Goal: Task Accomplishment & Management: Manage account settings

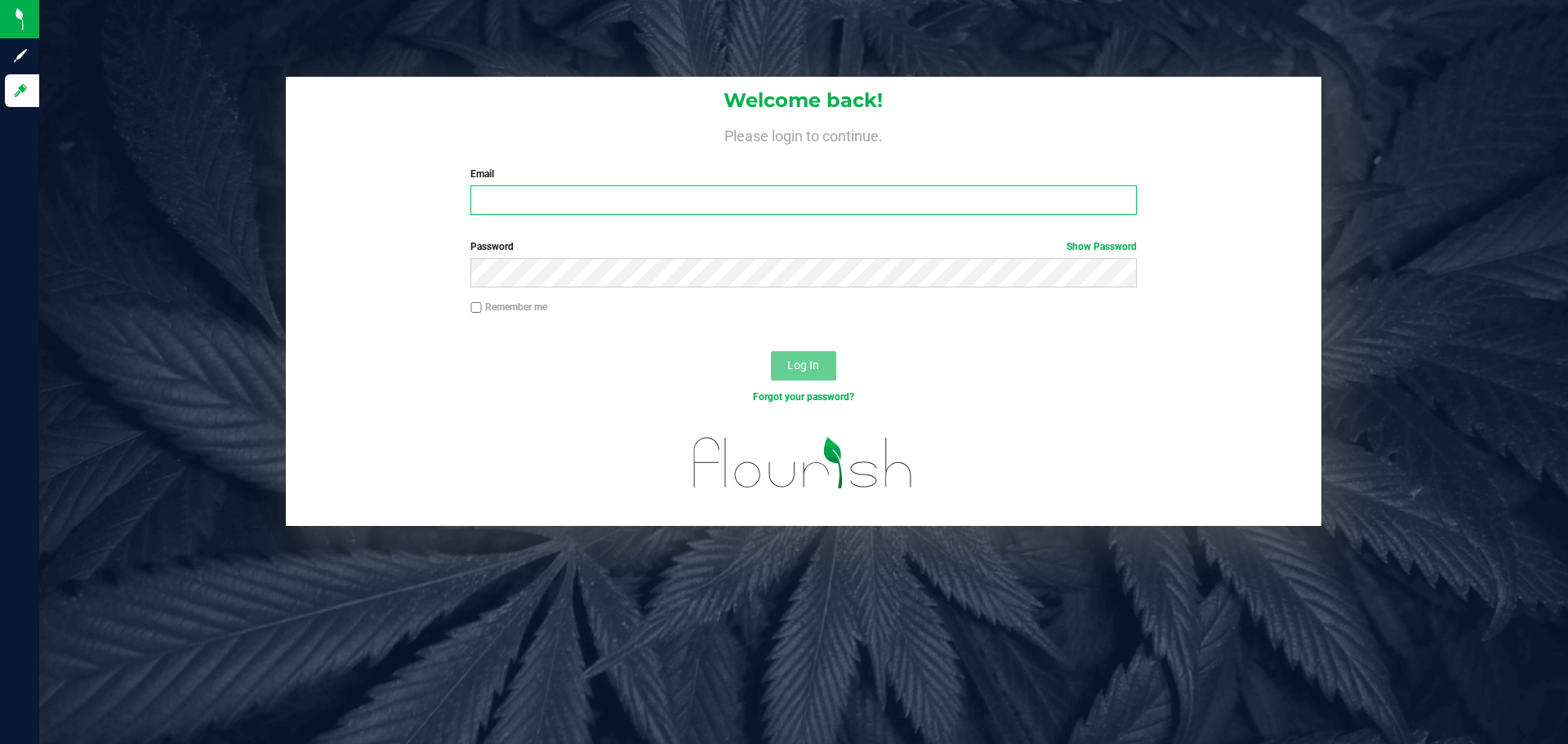
click at [634, 200] on input "Email" at bounding box center [803, 199] width 666 height 29
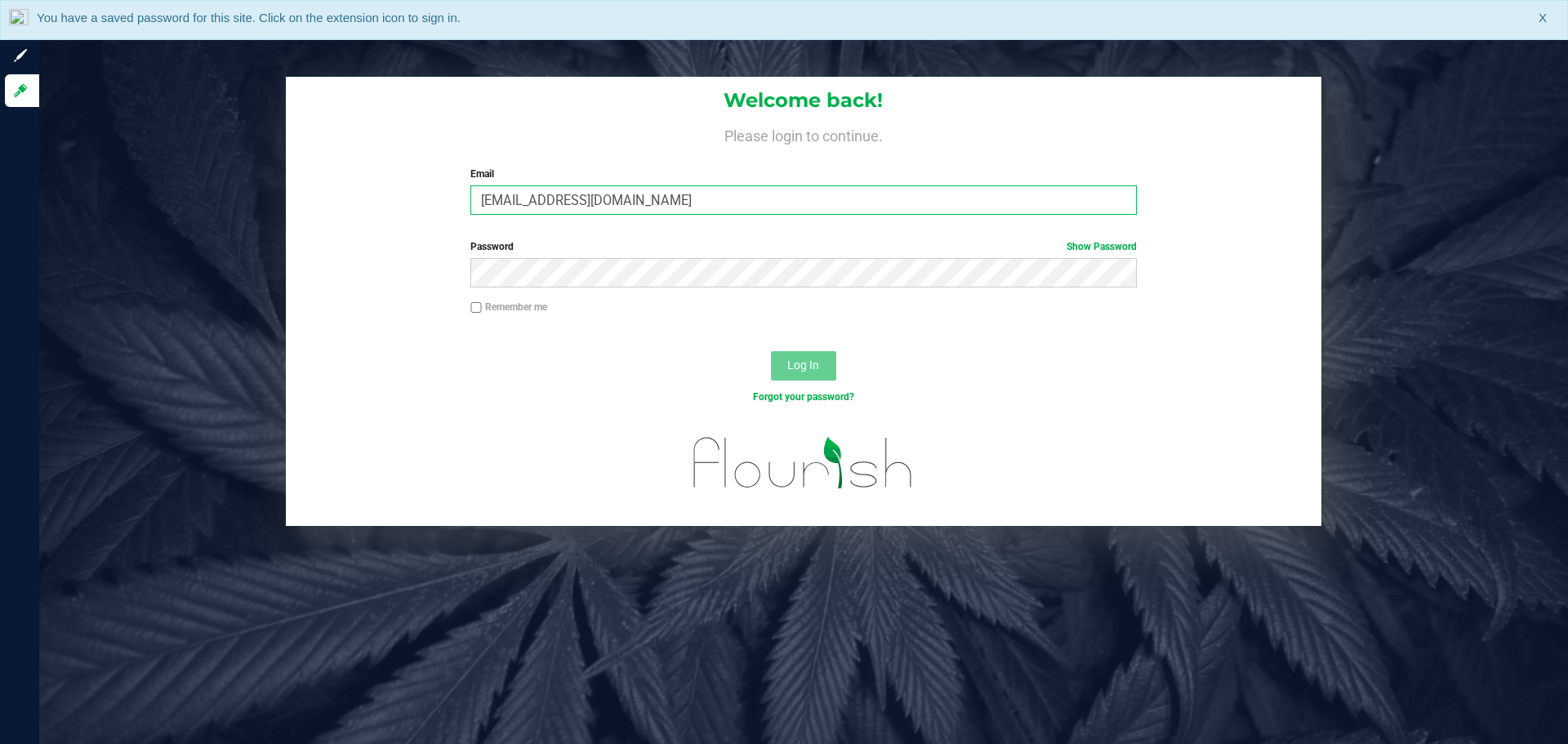
type input "[EMAIL_ADDRESS][DOMAIN_NAME]"
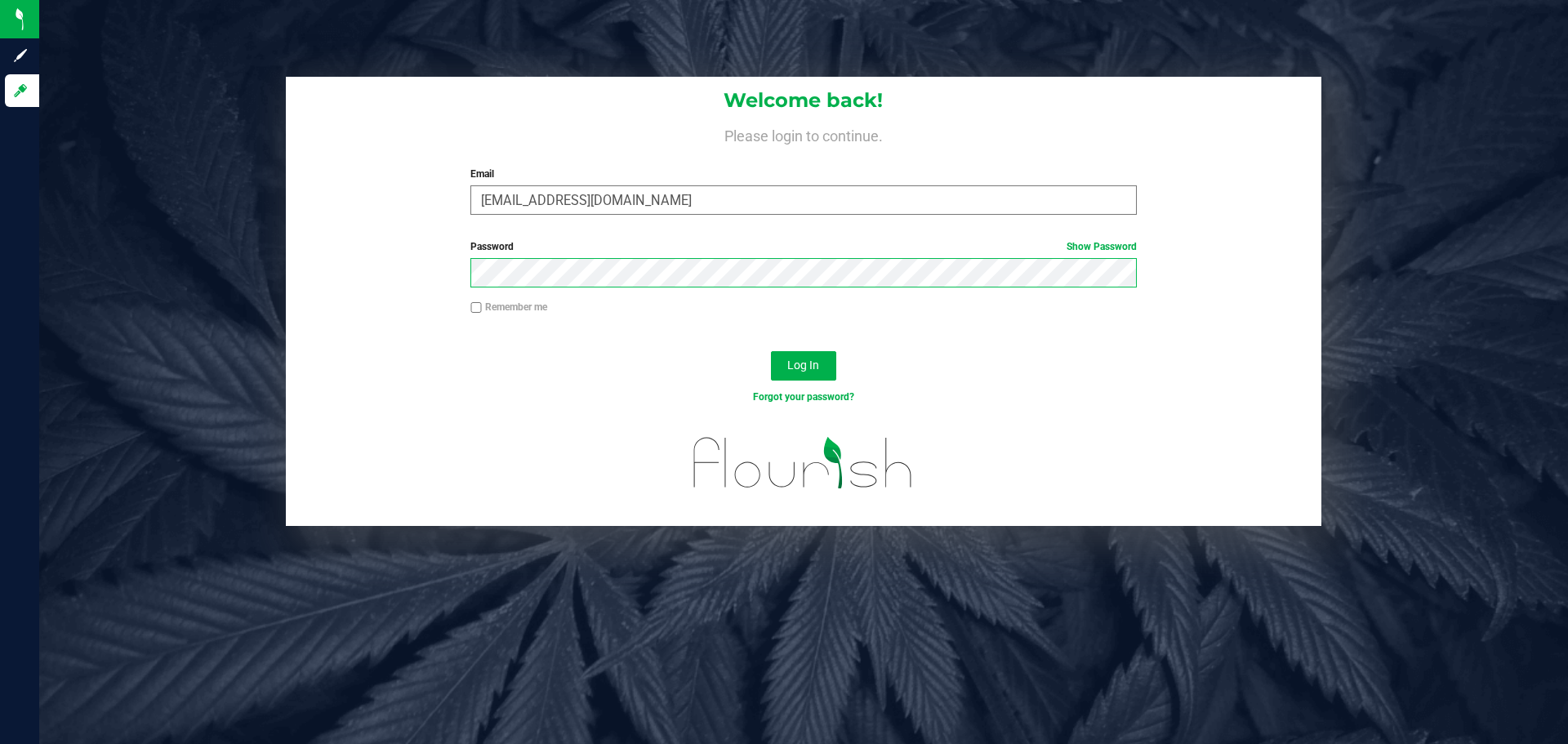
click at [771, 351] on button "Log In" at bounding box center [804, 365] width 65 height 29
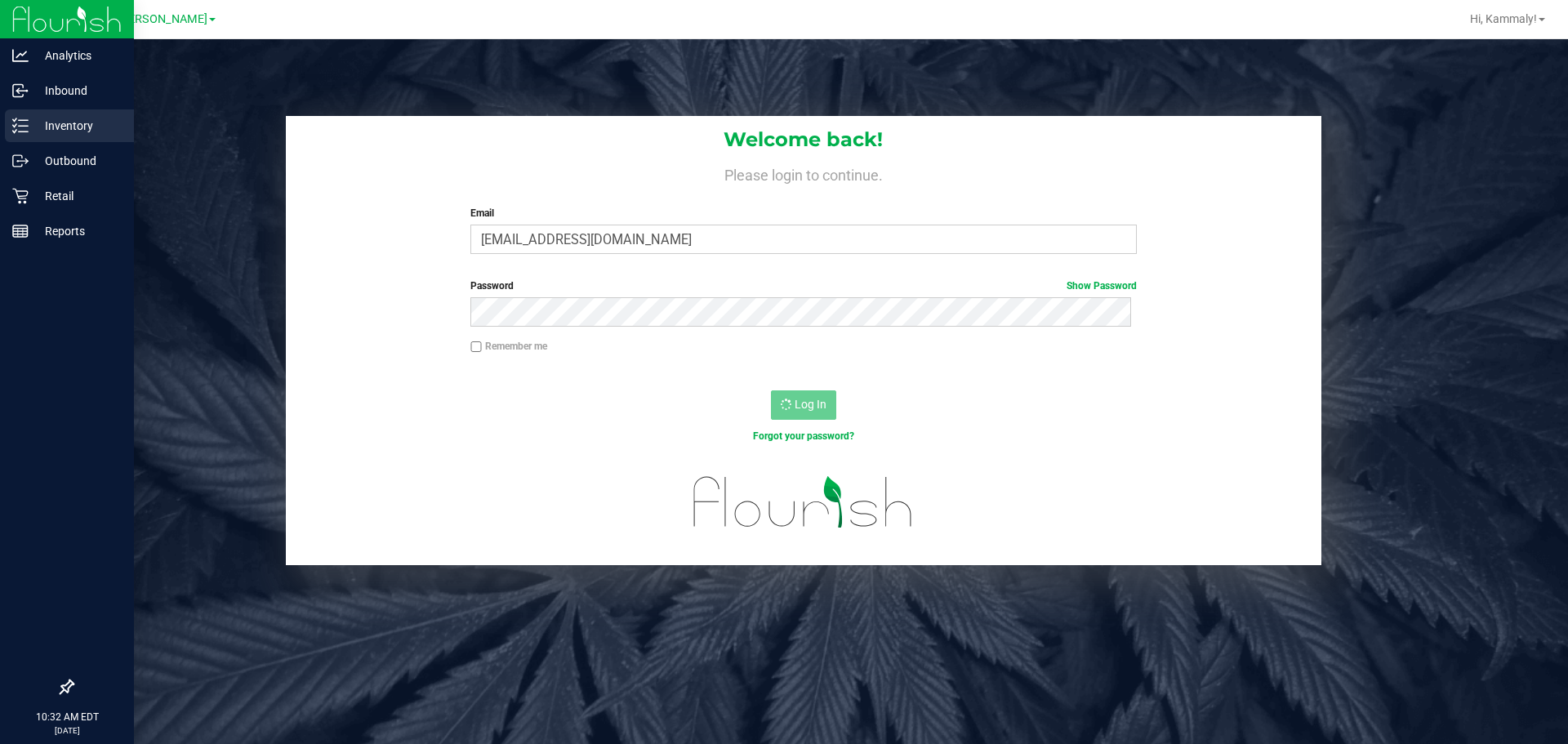
click at [22, 129] on icon at bounding box center [20, 125] width 16 height 16
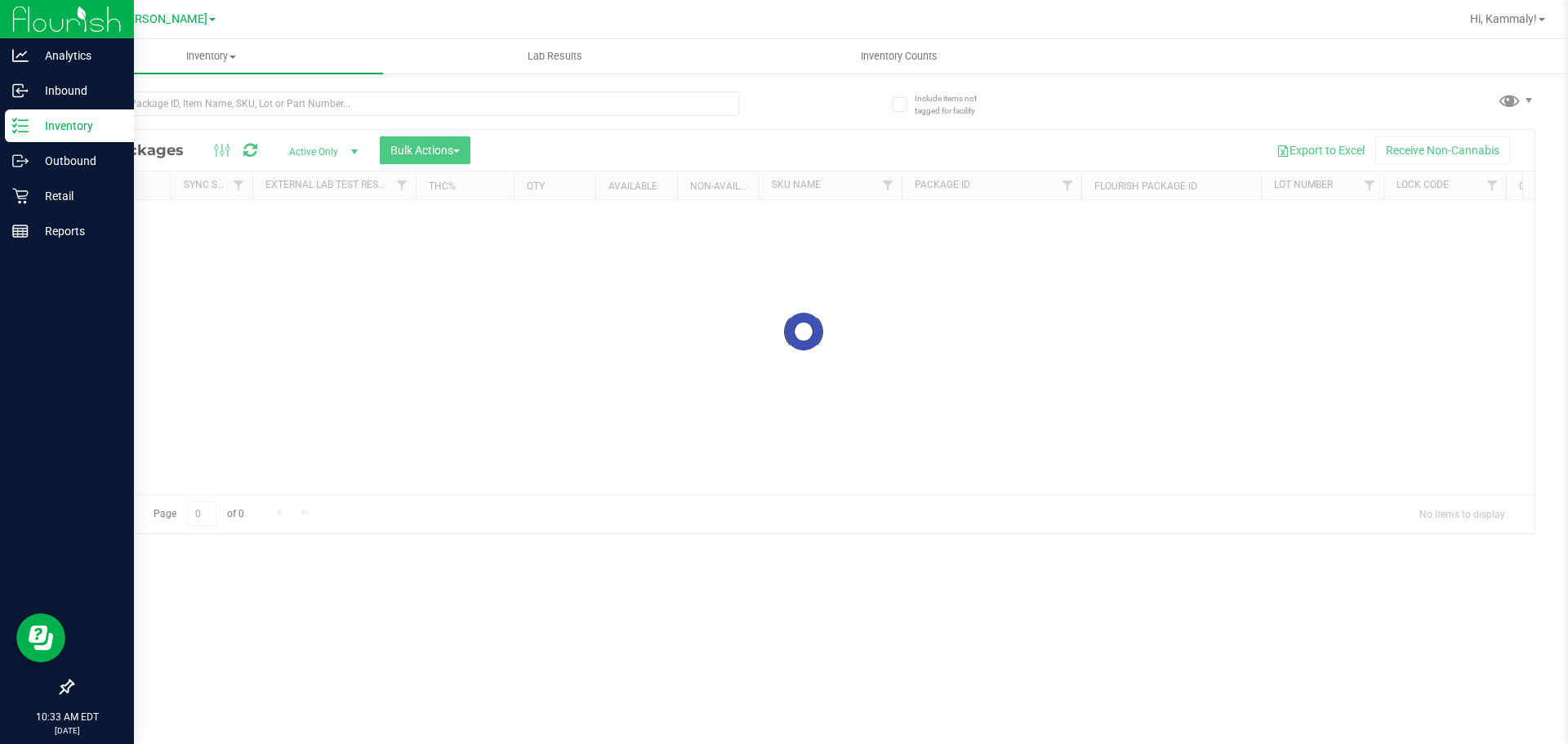
click at [9, 138] on div "Inventory" at bounding box center [69, 125] width 129 height 33
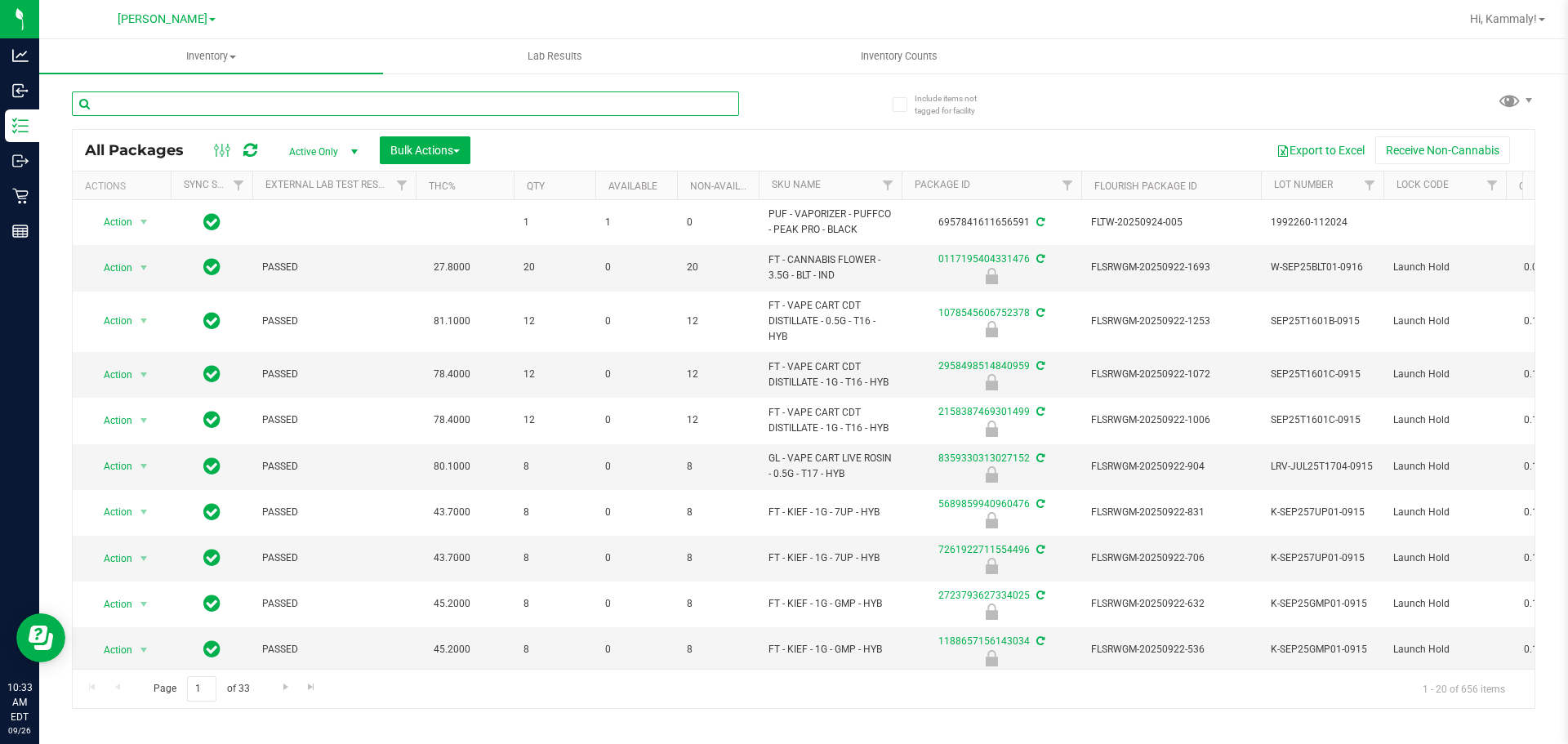
click at [236, 113] on input "text" at bounding box center [406, 104] width 668 height 24
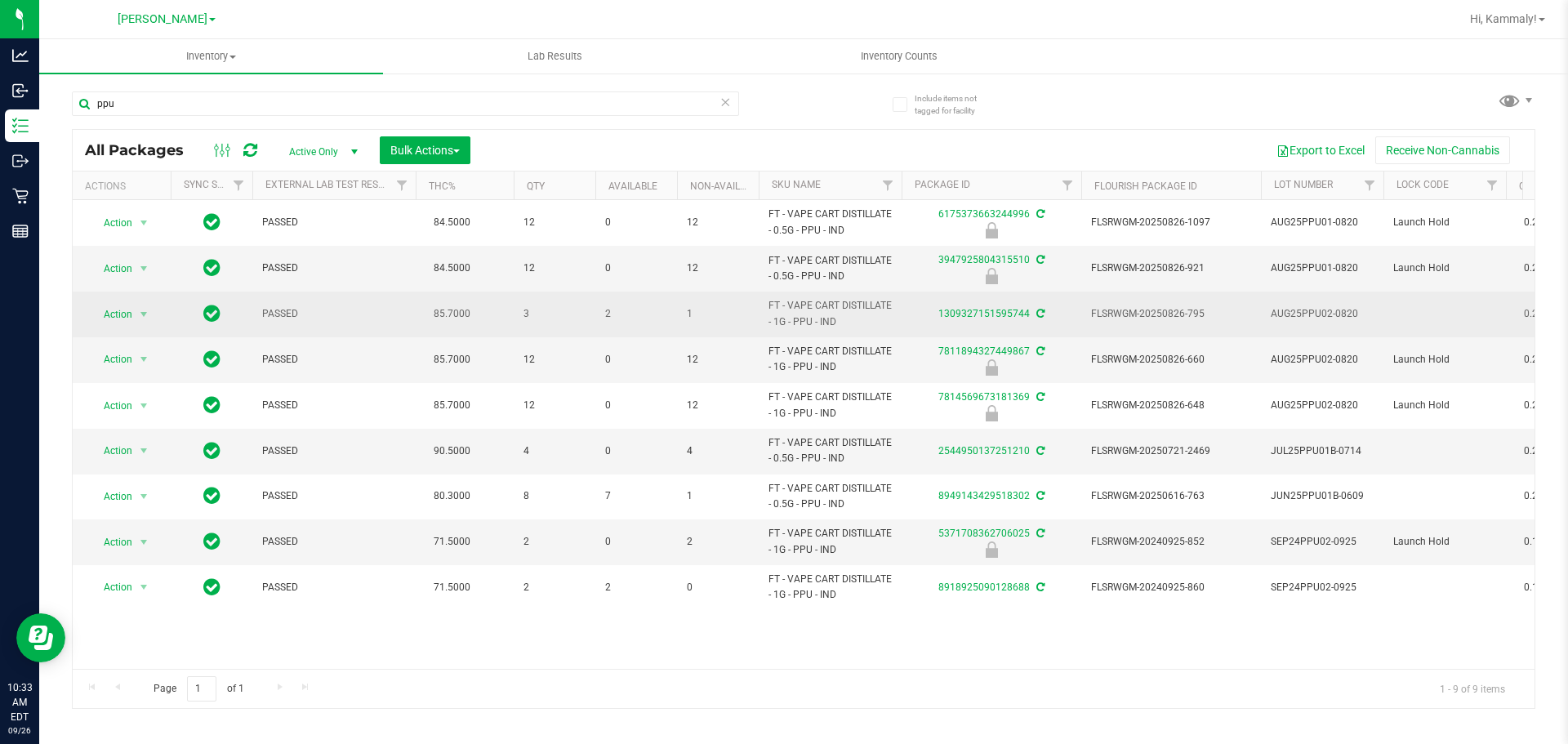
click at [824, 314] on span "FT - VAPE CART DISTILLATE - 1G - PPU - IND" at bounding box center [830, 313] width 123 height 31
copy tr "FT - VAPE CART DISTILLATE - 1G - PPU - IND"
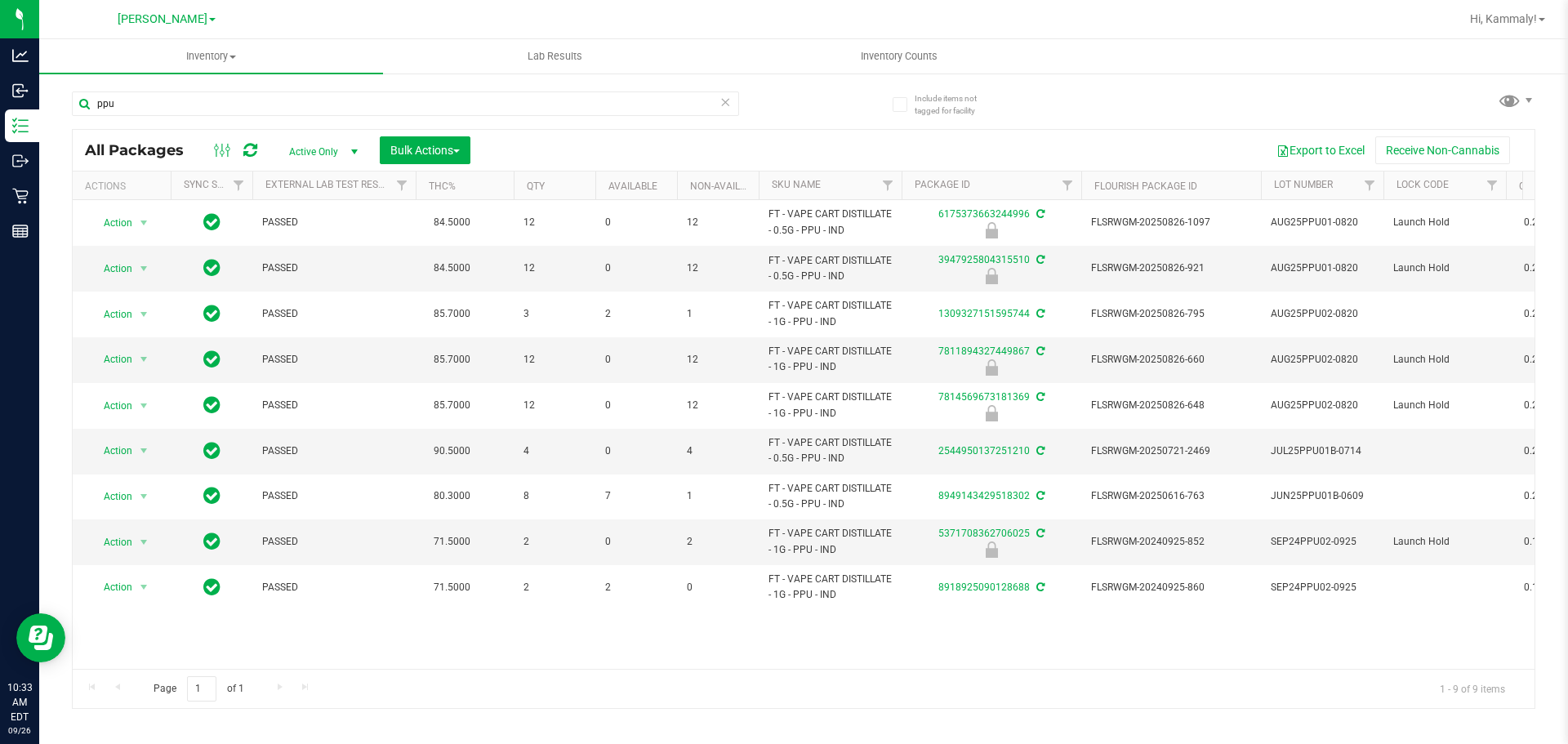
click at [432, 87] on div "ppu" at bounding box center [438, 103] width 732 height 52
click at [424, 110] on input "ppu" at bounding box center [406, 104] width 668 height 24
paste input "FT - VAPE CART DISTILLATE - 1G - PPU - IND"
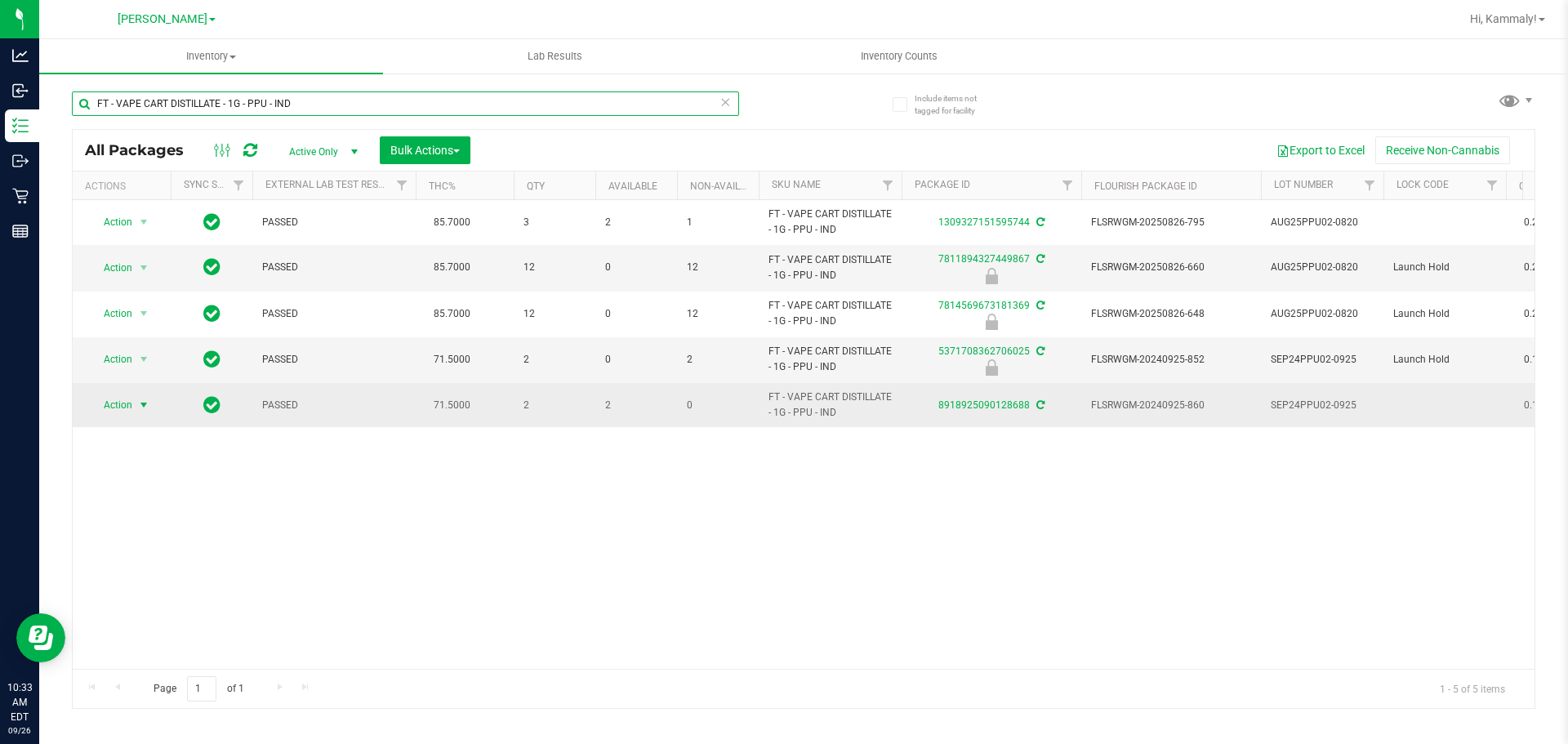
type input "FT - VAPE CART DISTILLATE - 1G - PPU - IND"
click at [137, 409] on span "select" at bounding box center [144, 405] width 13 height 13
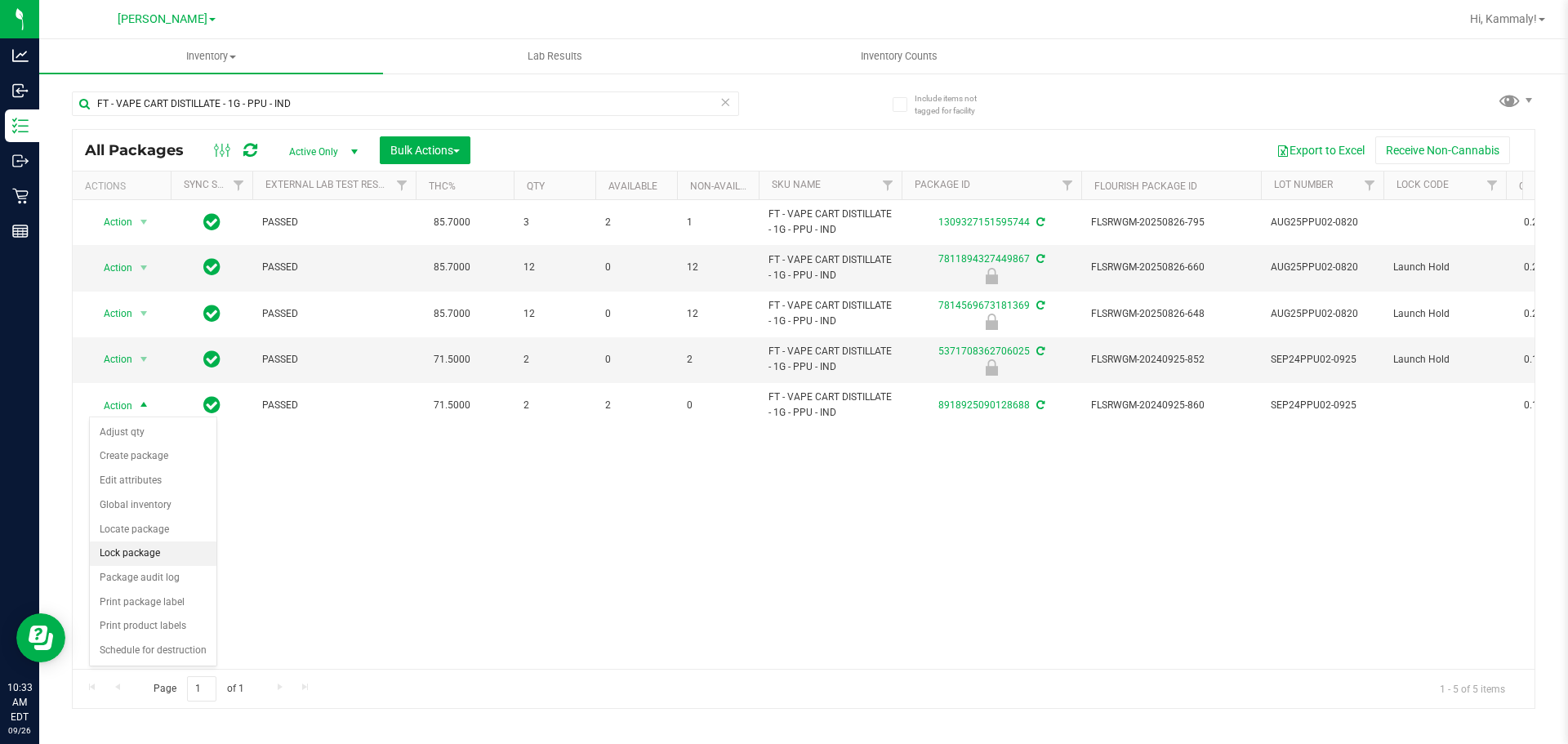
click at [139, 547] on li "Lock package" at bounding box center [152, 553] width 126 height 24
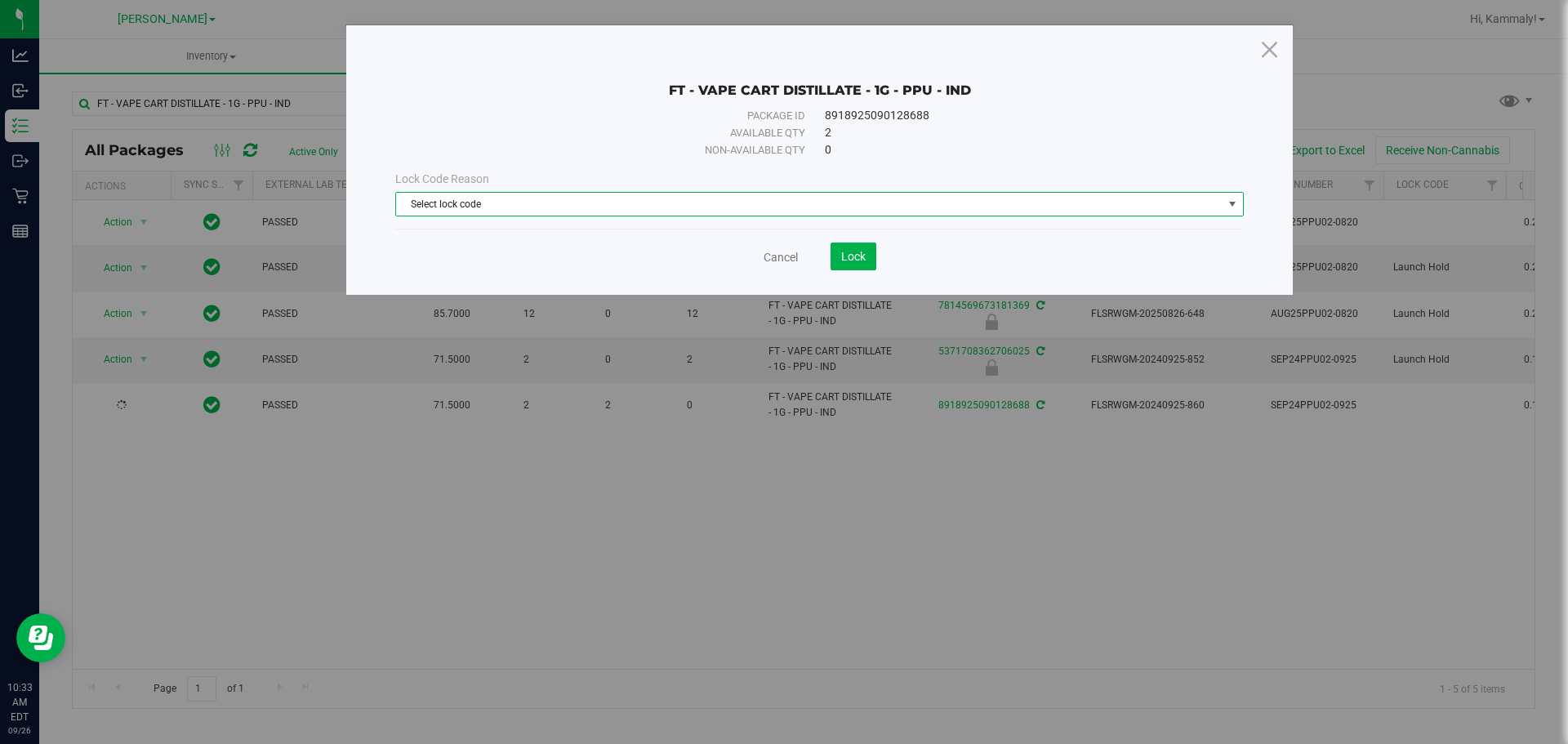
click at [507, 194] on span "Select lock code" at bounding box center [810, 204] width 827 height 22
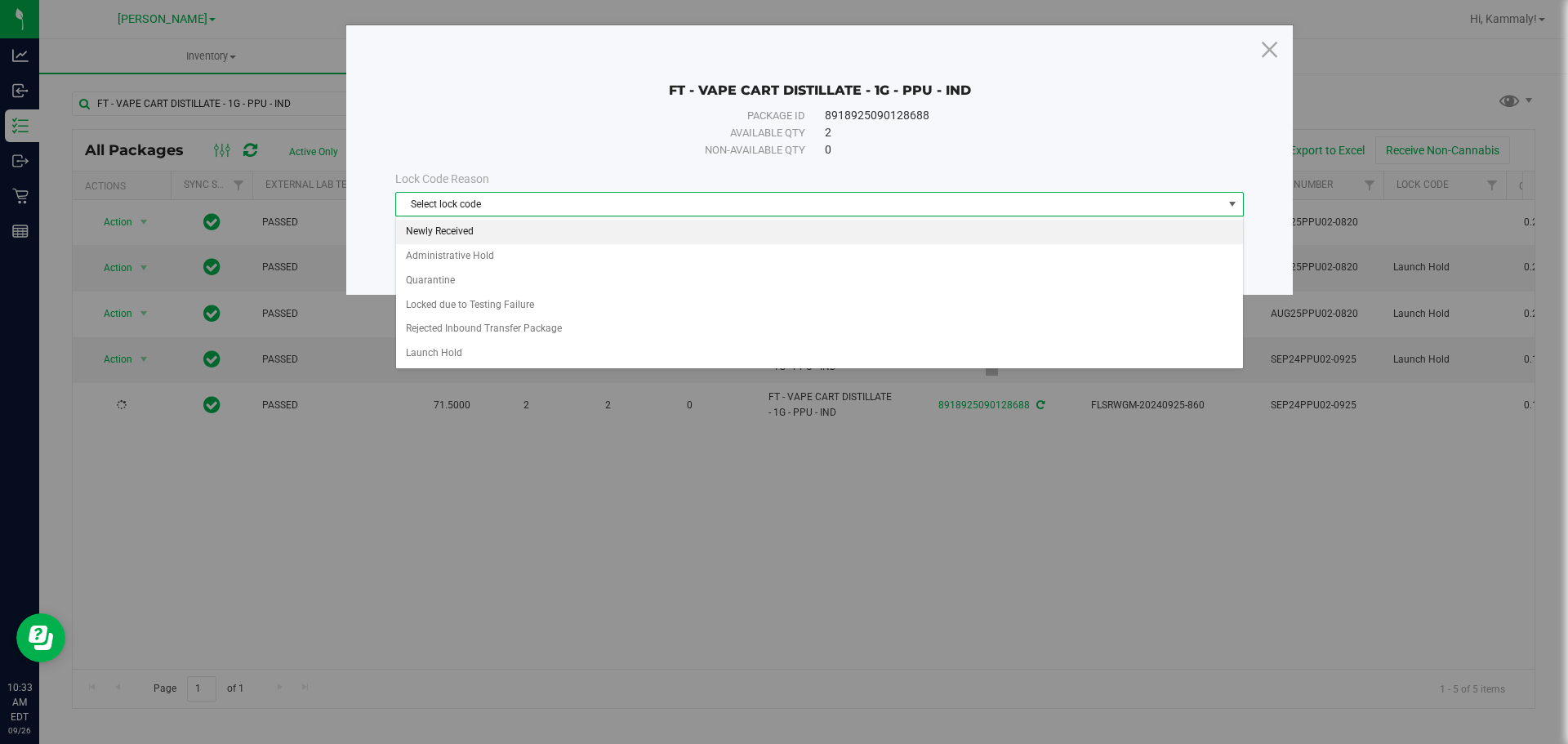
click at [497, 237] on li "Newly Received" at bounding box center [820, 232] width 847 height 24
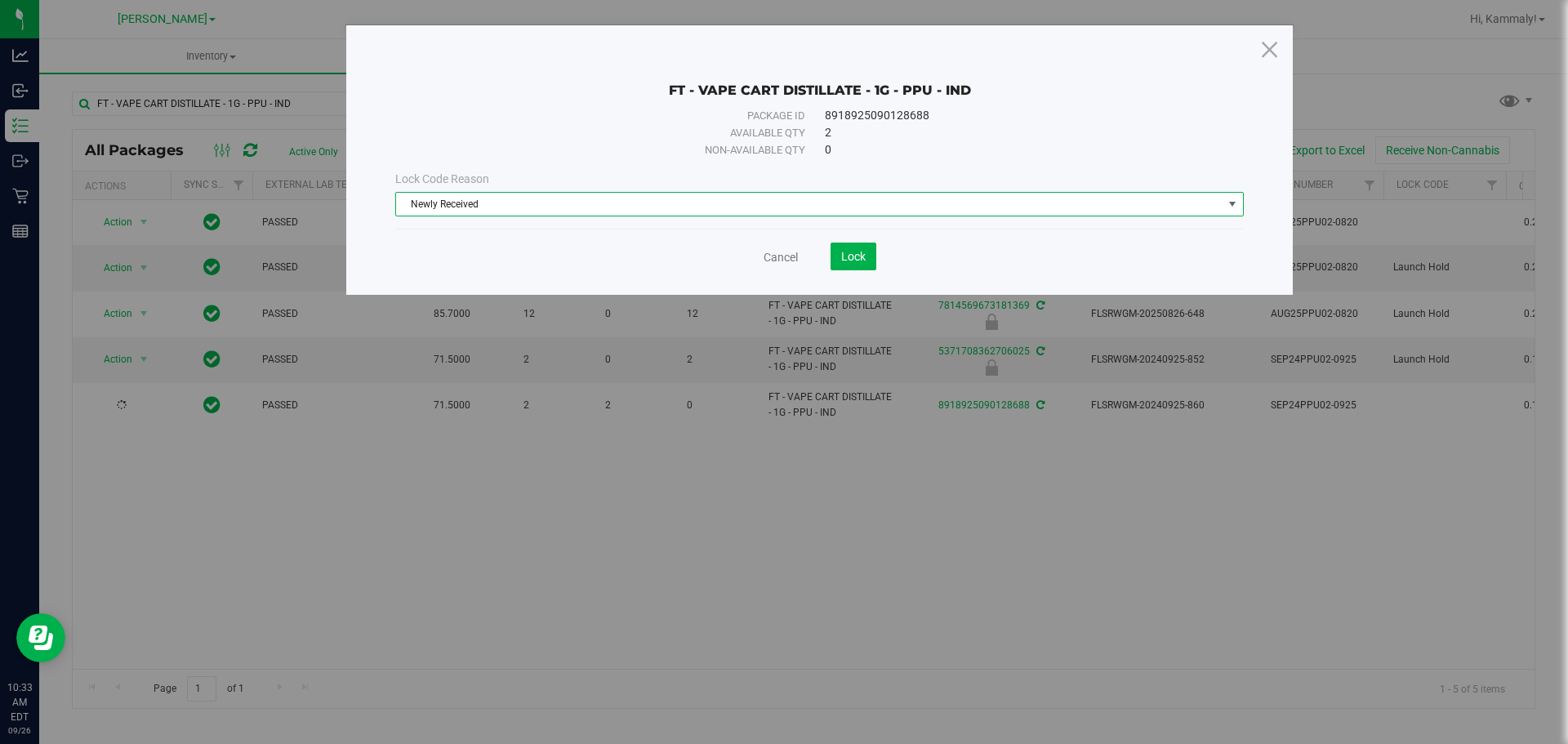
click at [511, 193] on span "Newly Received" at bounding box center [810, 204] width 827 height 22
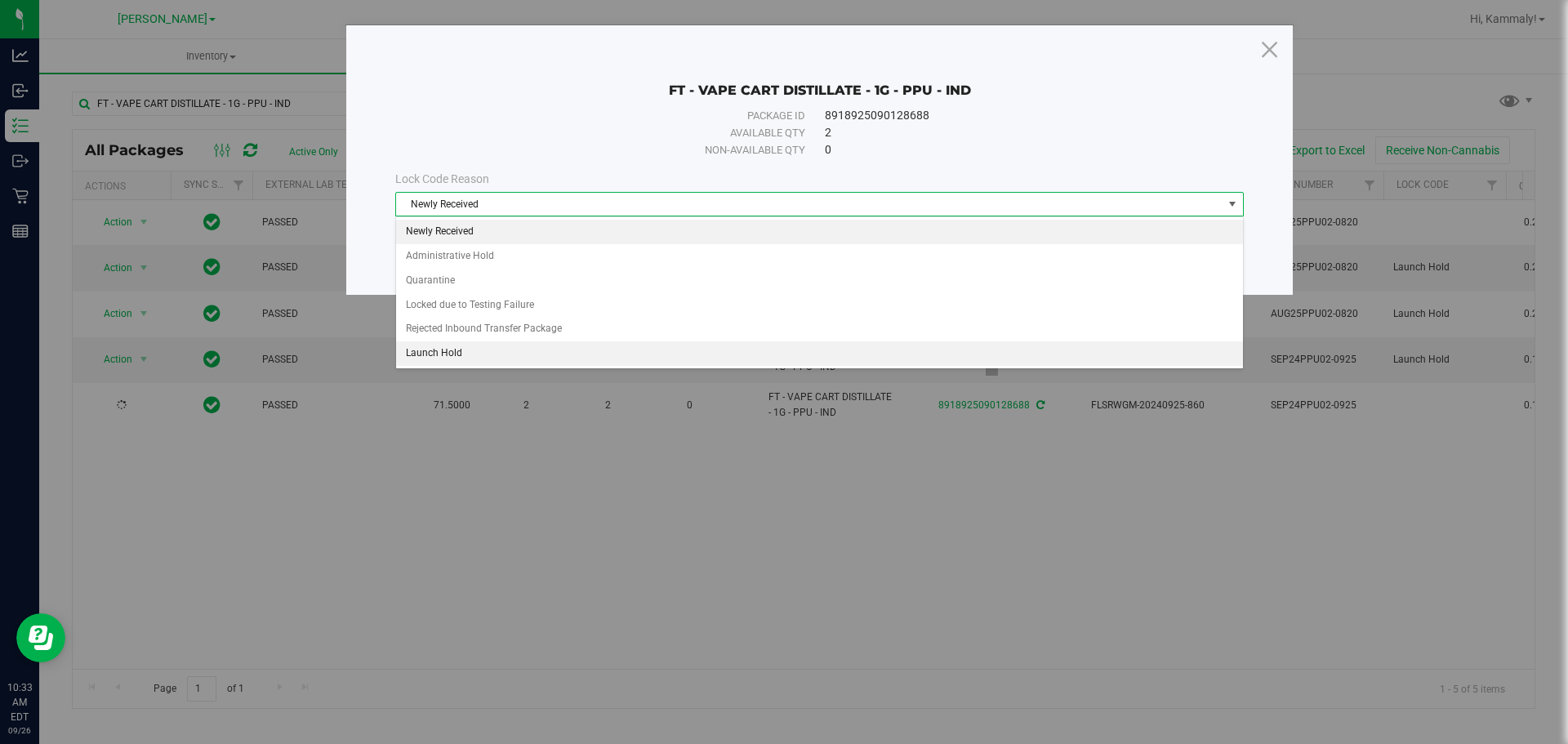
click at [466, 364] on li "Launch Hold" at bounding box center [820, 353] width 847 height 24
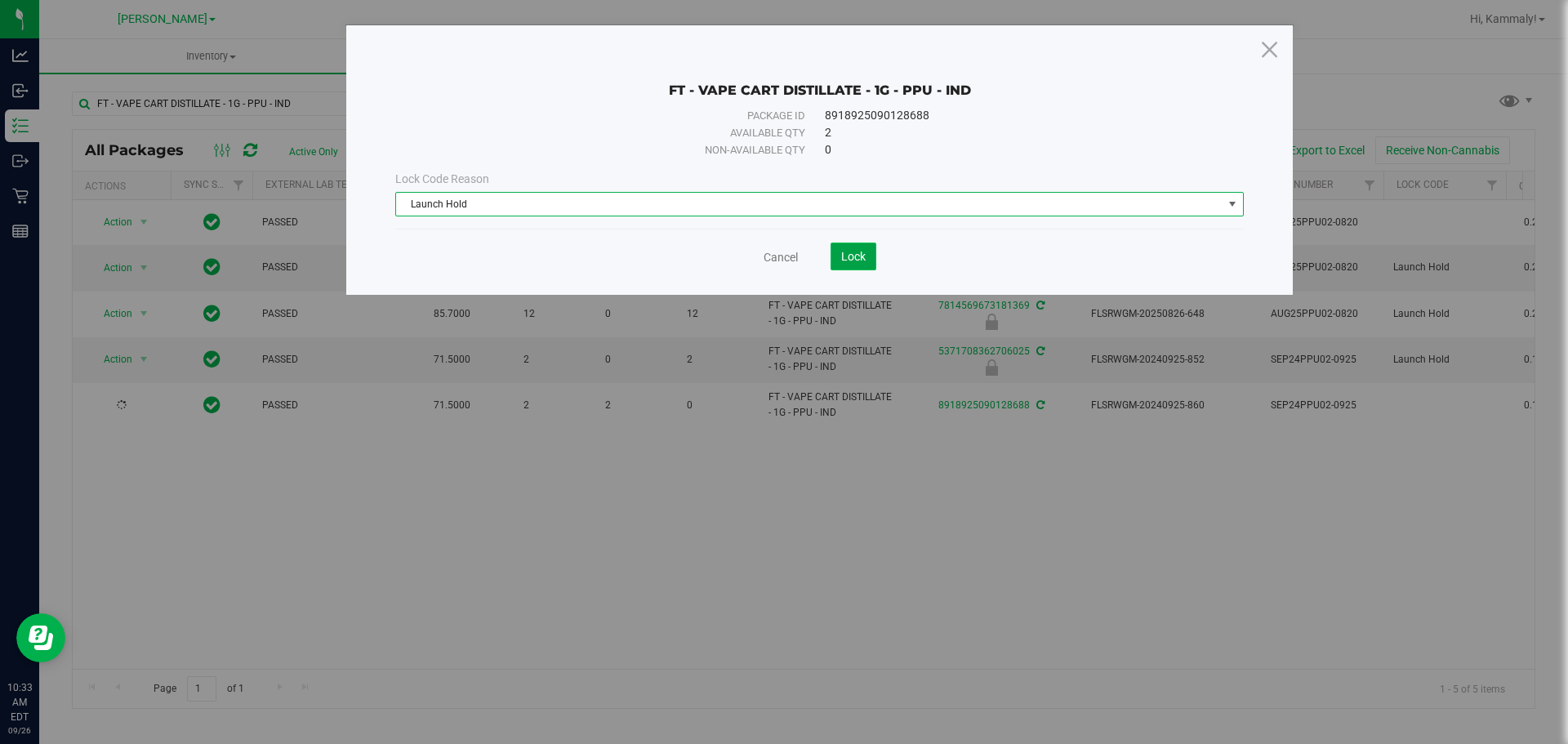
click at [871, 261] on button "Lock" at bounding box center [853, 256] width 46 height 28
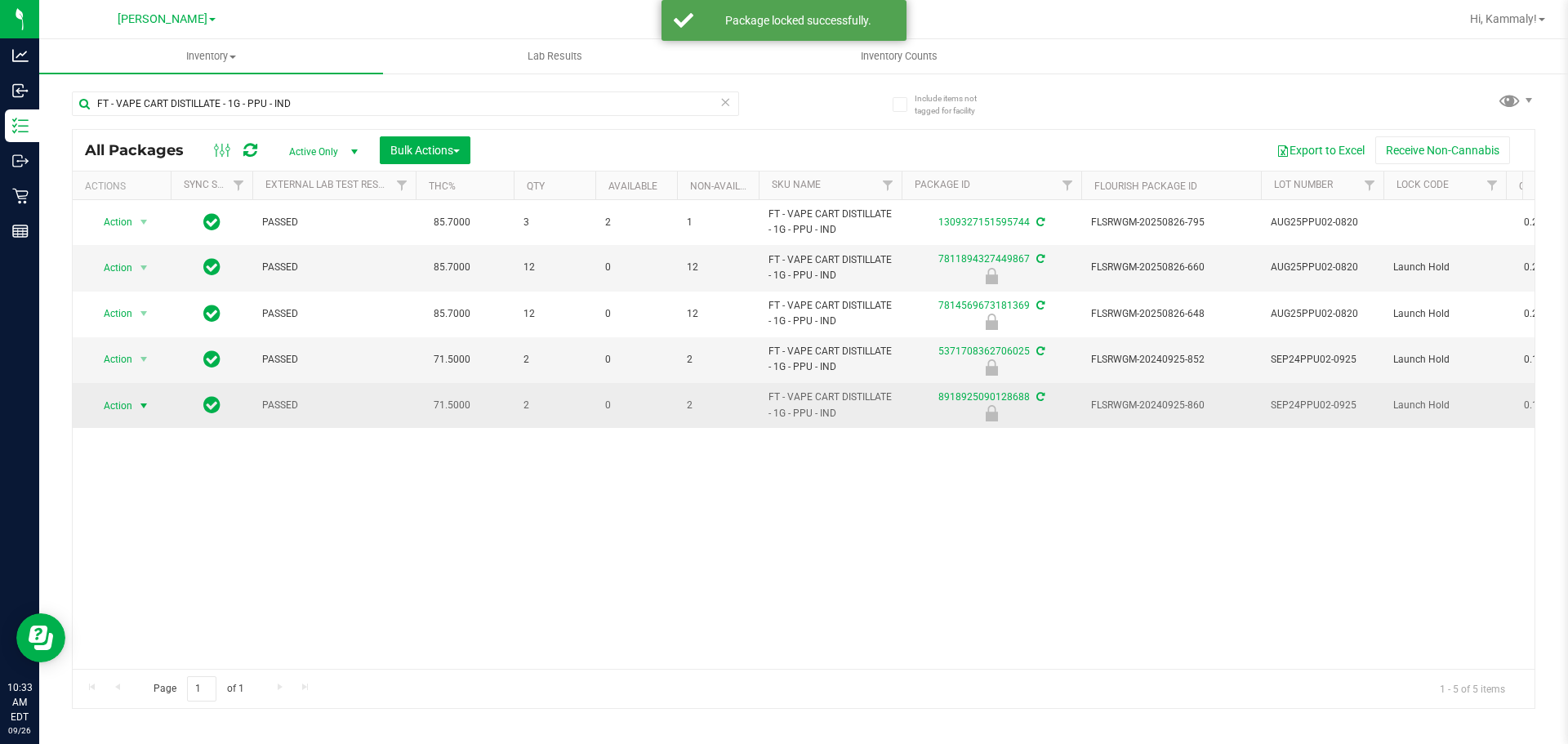
click at [140, 407] on span "select" at bounding box center [144, 406] width 13 height 13
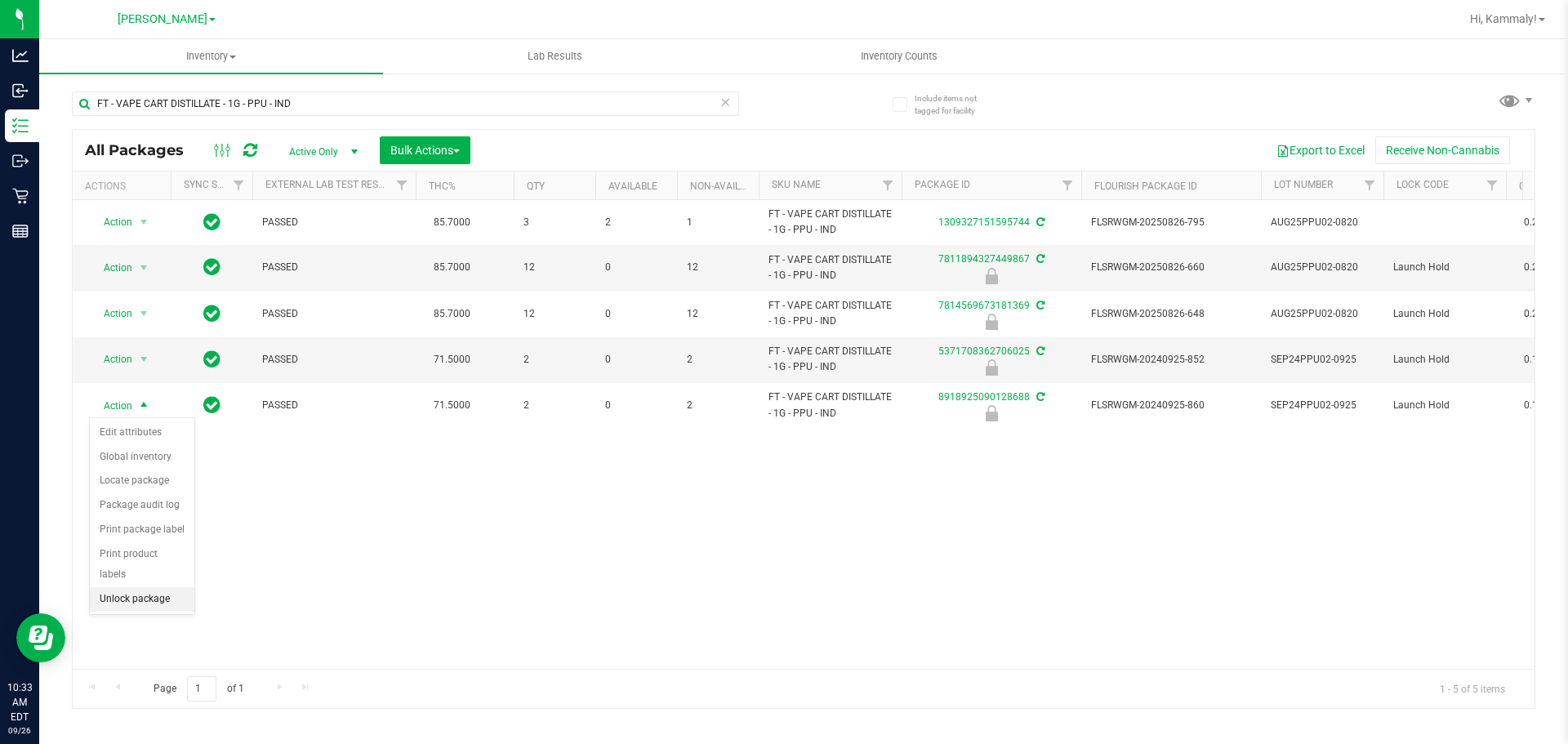
click at [134, 587] on li "Unlock package" at bounding box center [142, 599] width 105 height 24
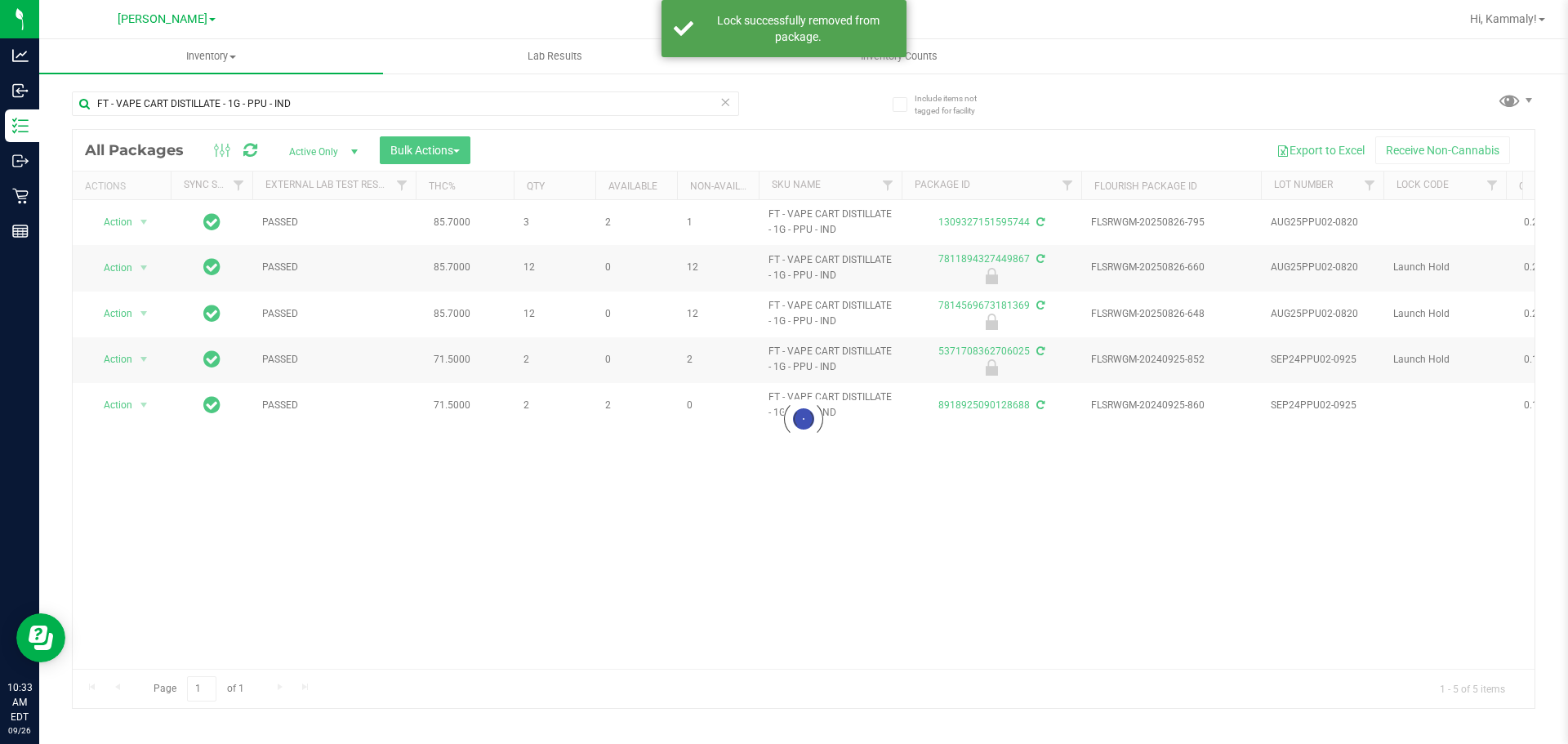
click at [139, 405] on div at bounding box center [804, 419] width 1462 height 578
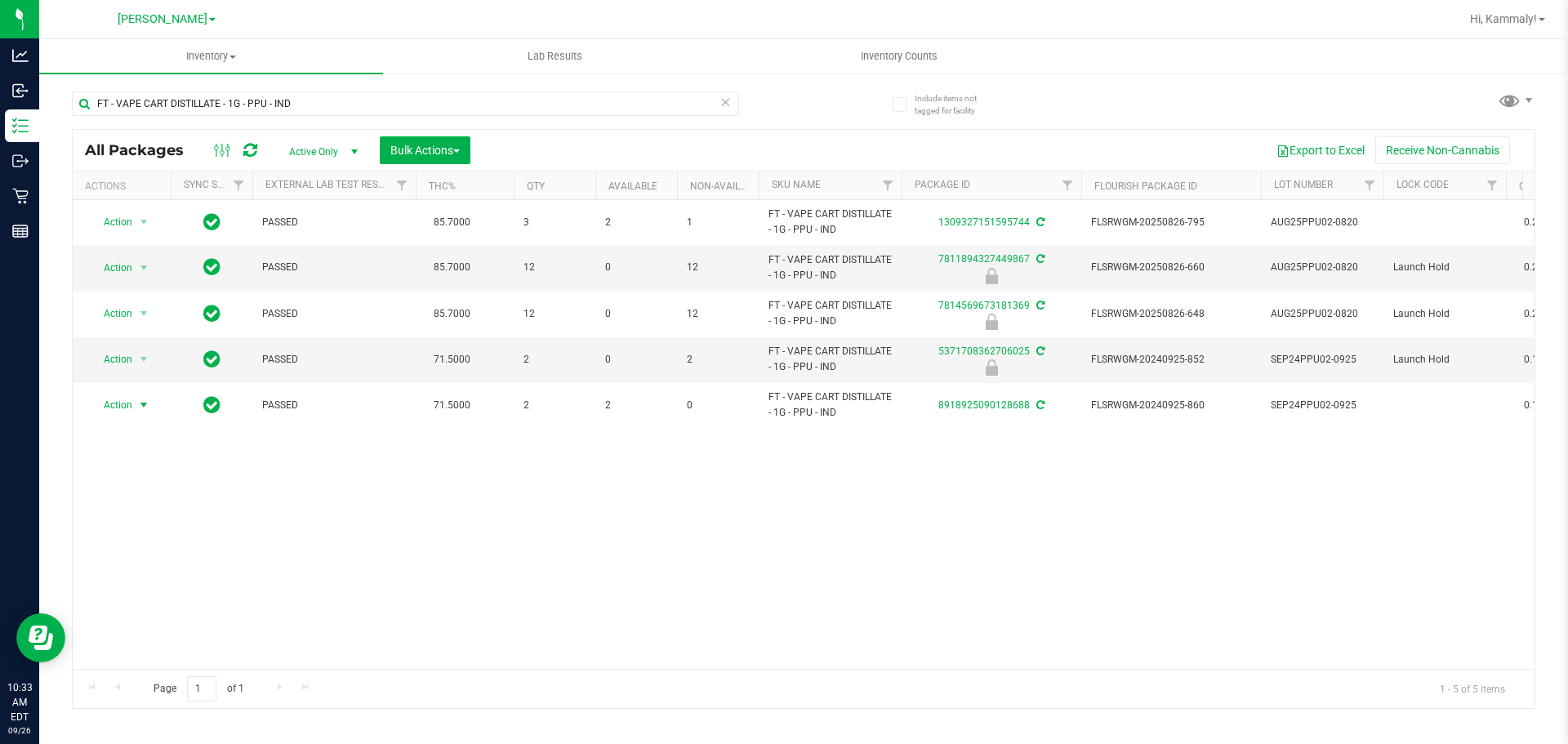
click at [139, 405] on span "select" at bounding box center [144, 405] width 13 height 13
click at [175, 551] on li "Lock package" at bounding box center [152, 553] width 126 height 24
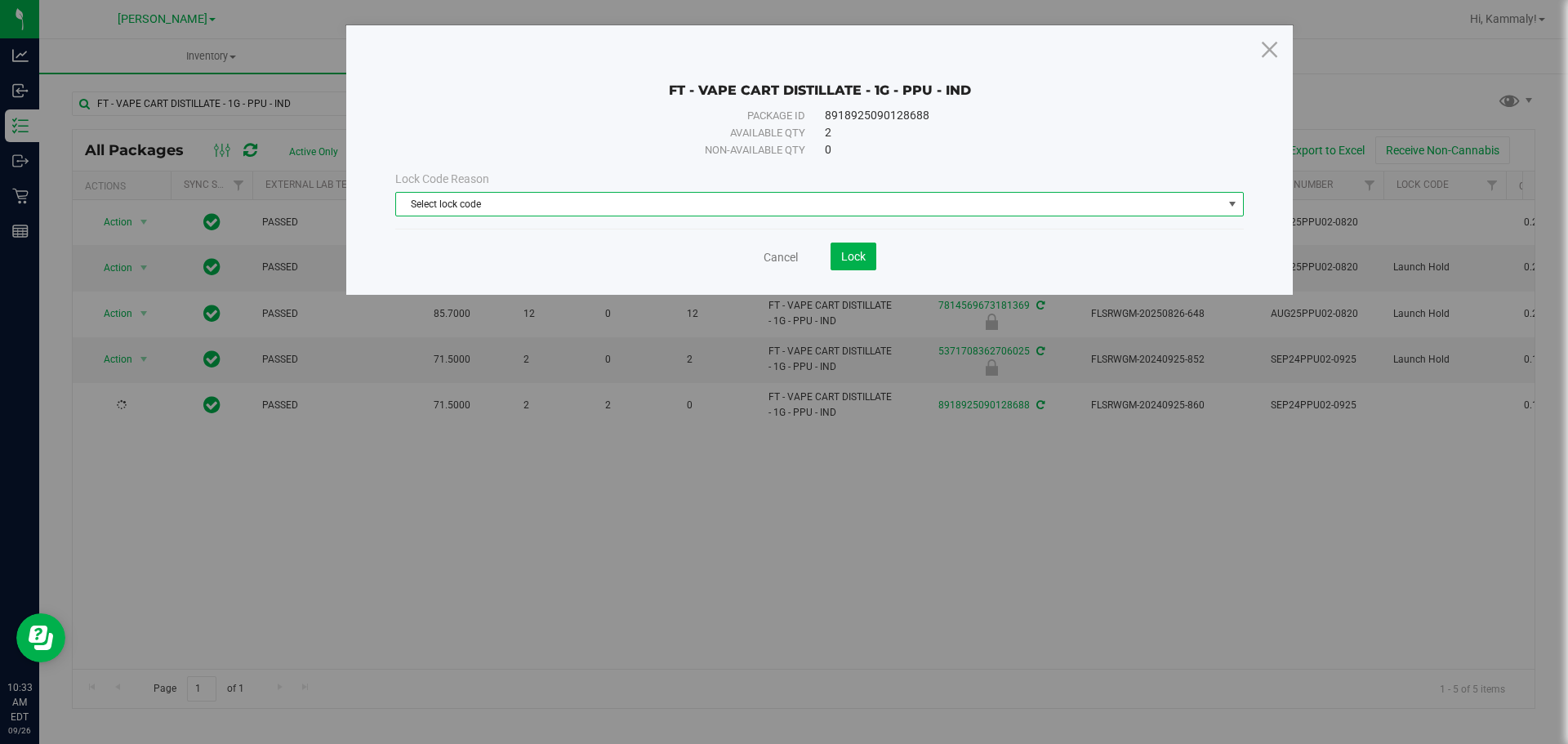
click at [647, 212] on span "Select lock code" at bounding box center [810, 204] width 827 height 22
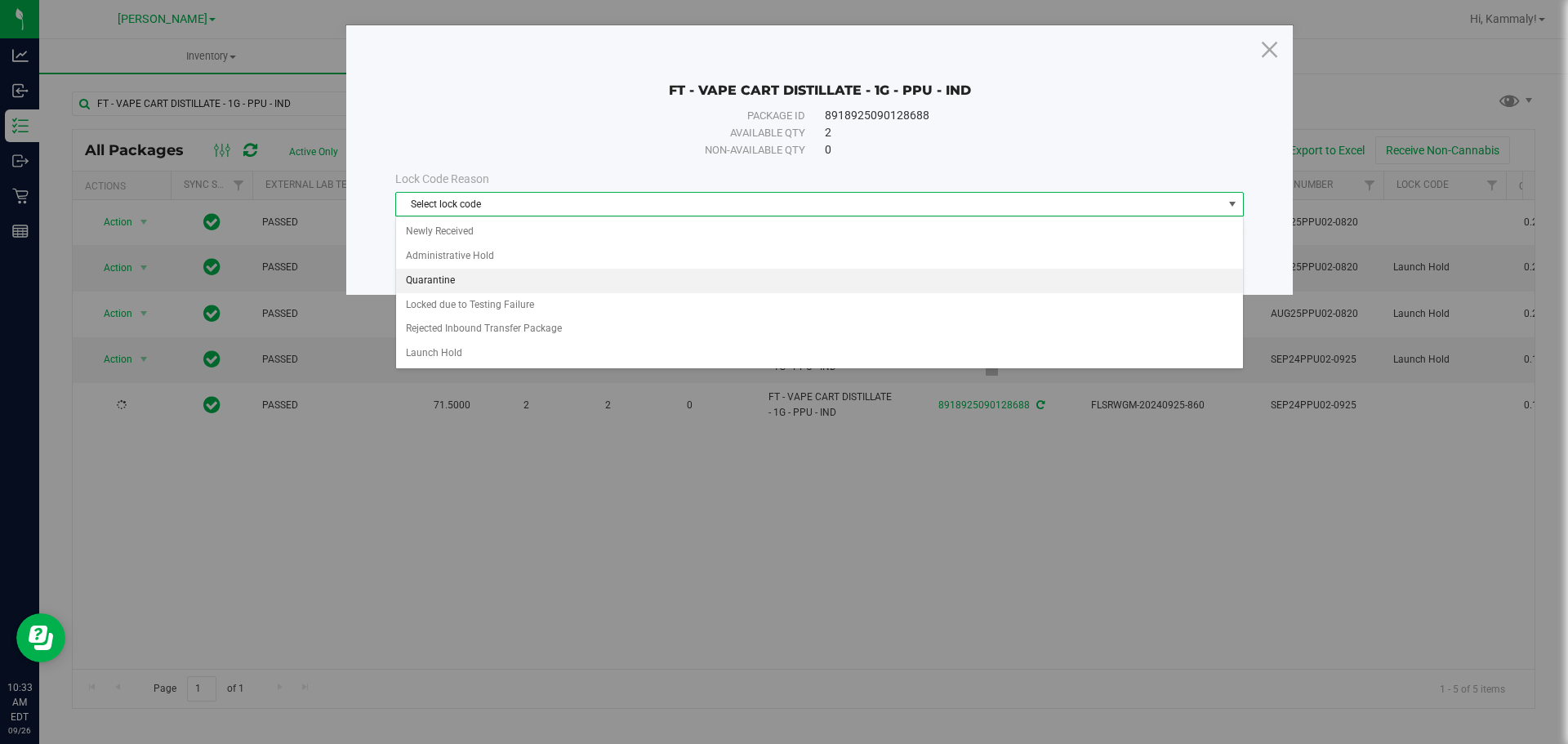
click at [630, 270] on li "Quarantine" at bounding box center [820, 280] width 847 height 24
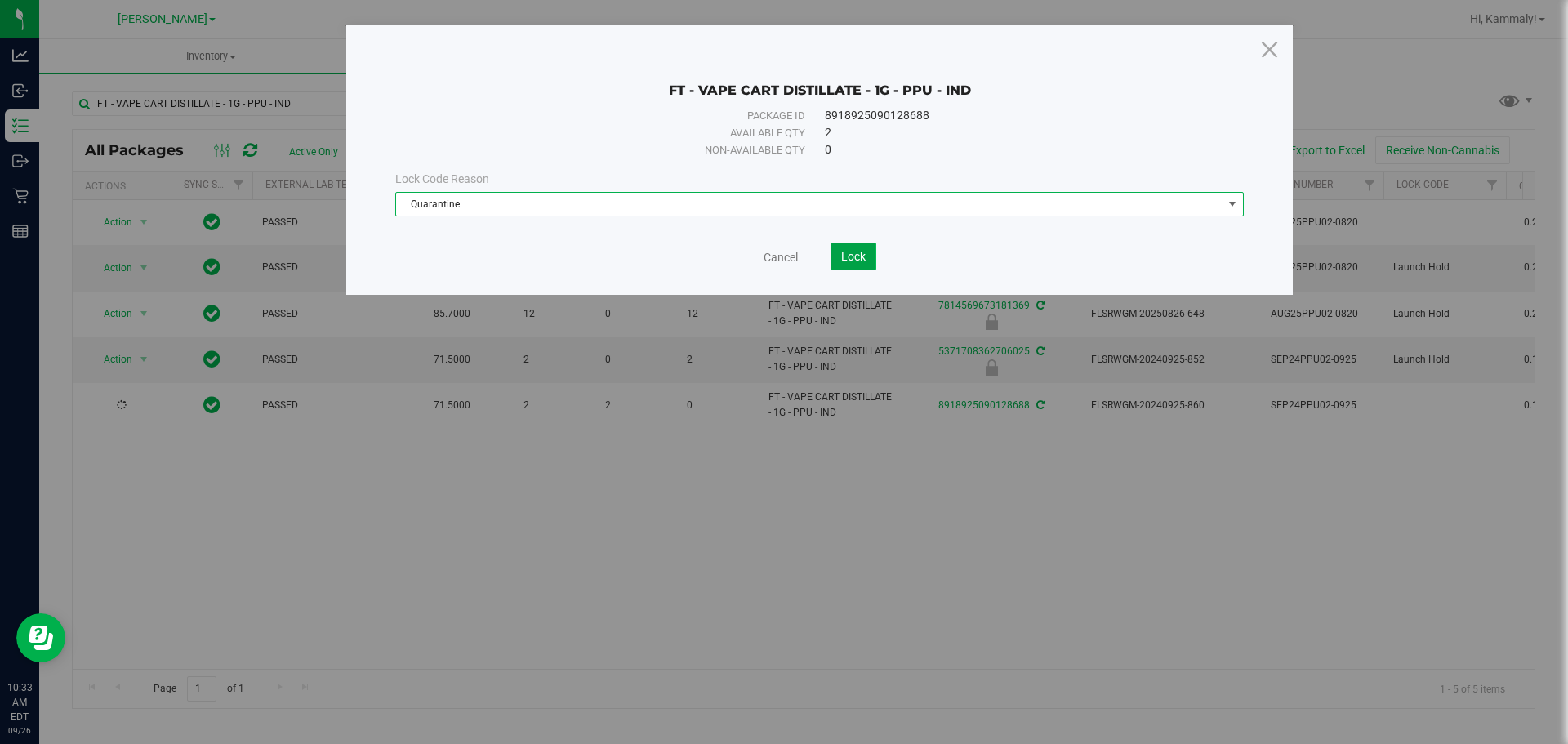
click at [830, 249] on button "Lock" at bounding box center [853, 256] width 46 height 28
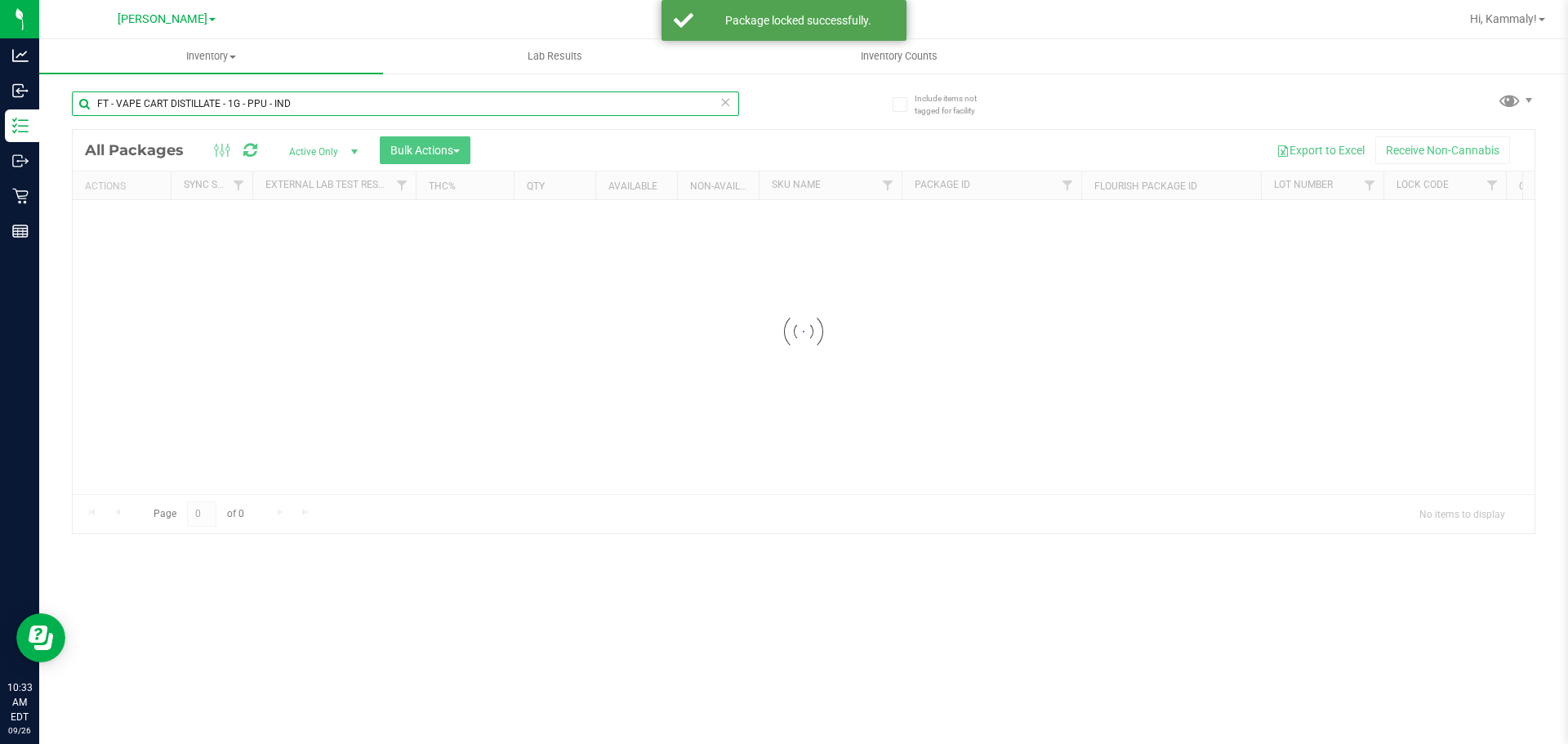
click at [326, 107] on input "FT - VAPE CART DISTILLATE - 1G - PPU - IND" at bounding box center [406, 104] width 668 height 24
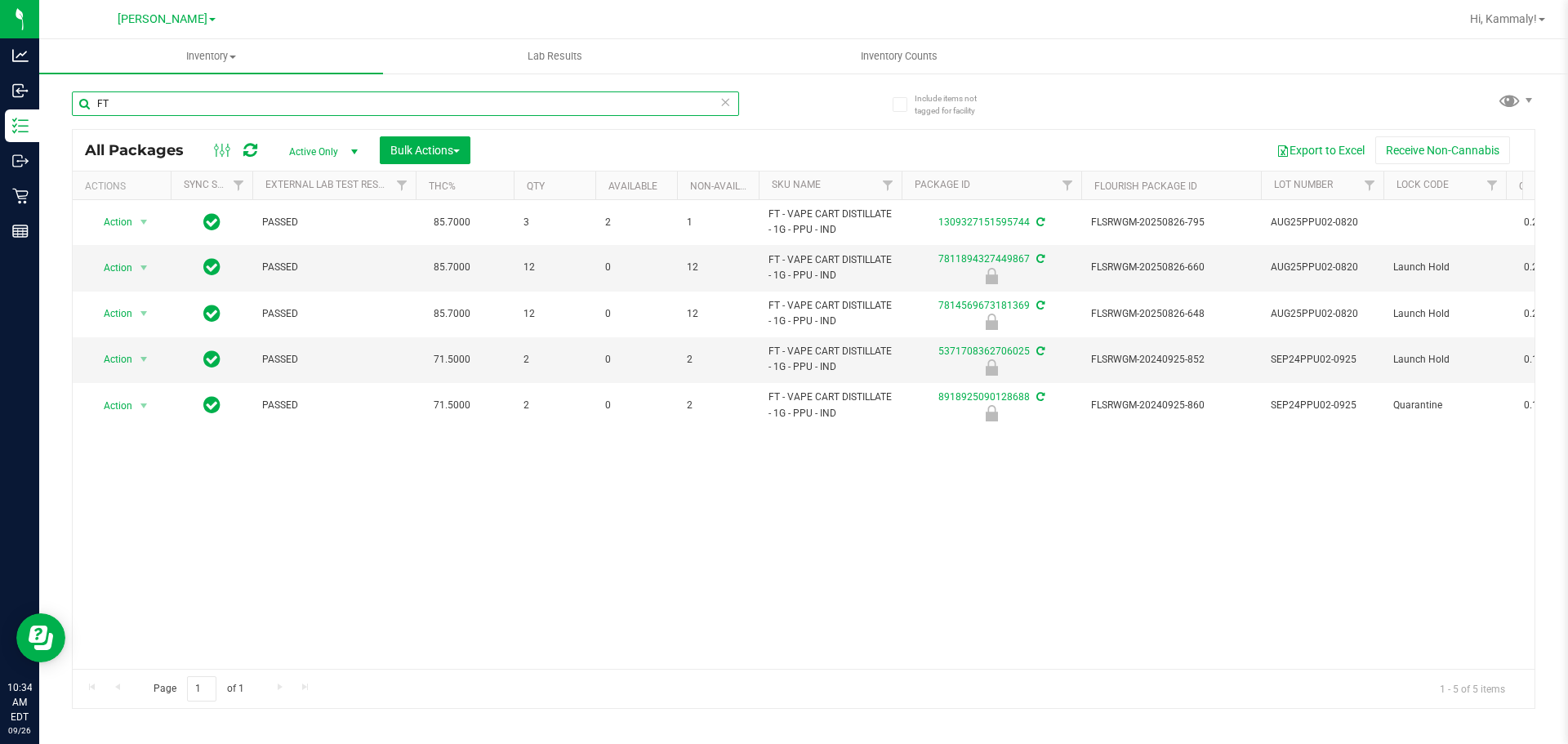
type input "F"
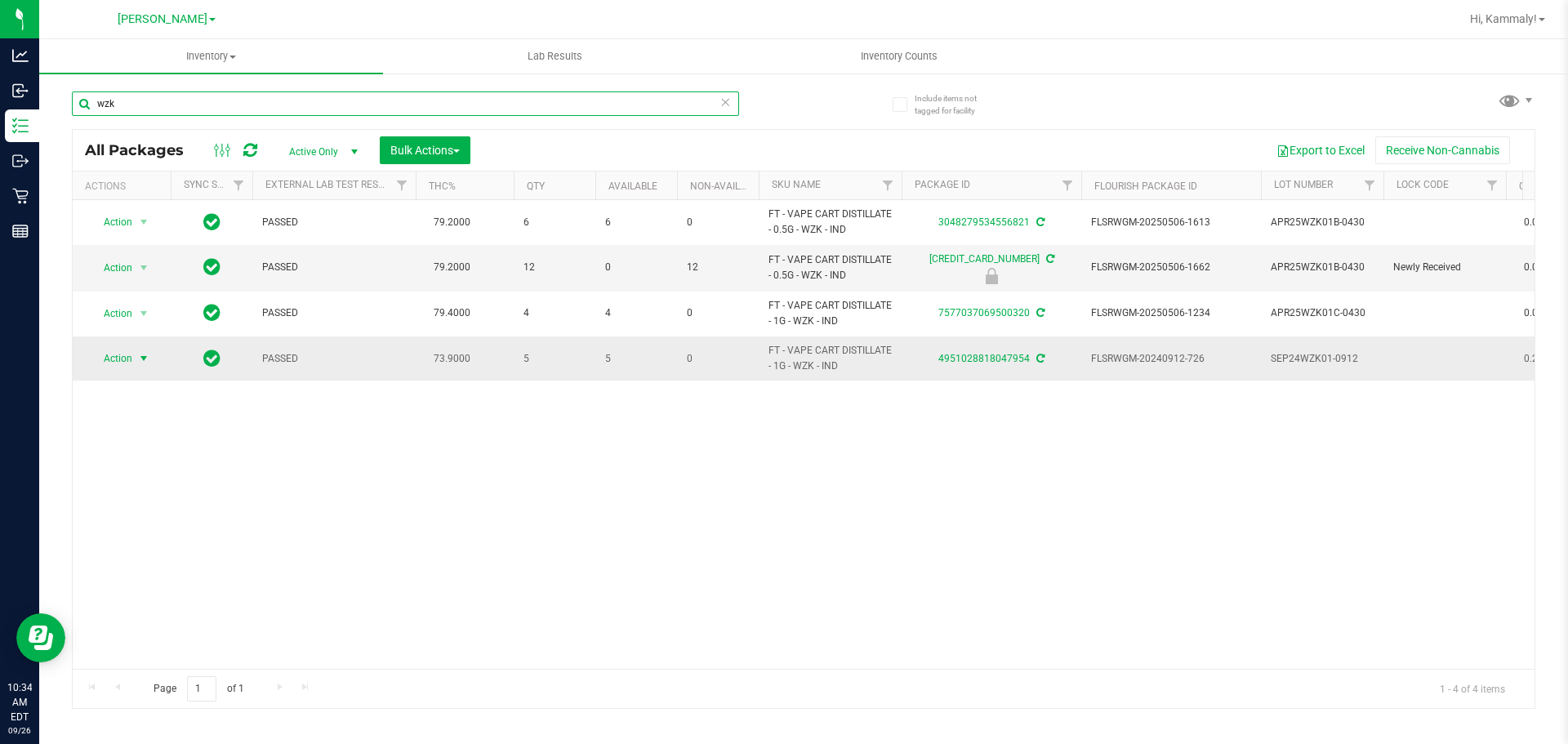
type input "wzk"
click at [134, 353] on span "select" at bounding box center [144, 358] width 21 height 22
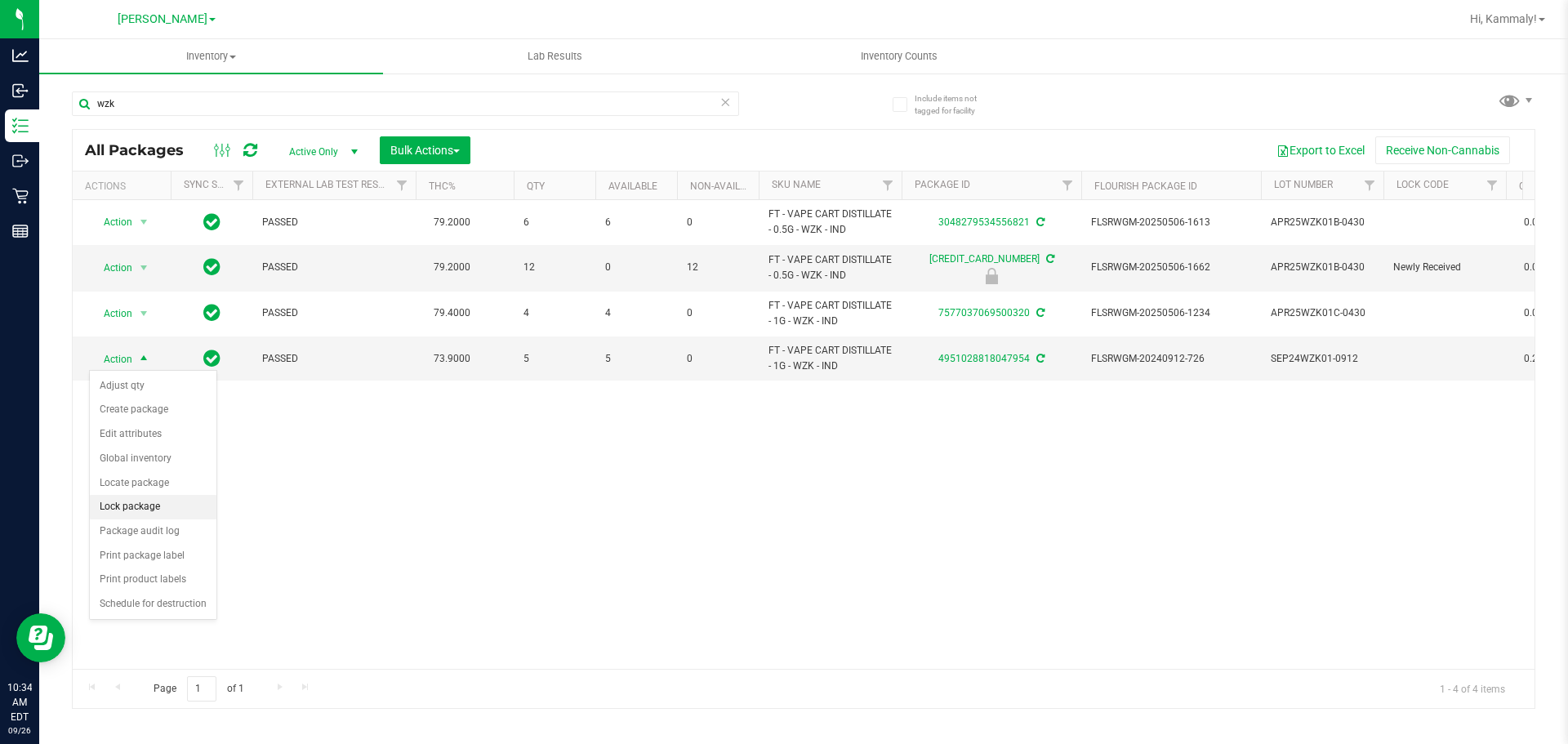
click at [138, 511] on li "Lock package" at bounding box center [152, 507] width 126 height 24
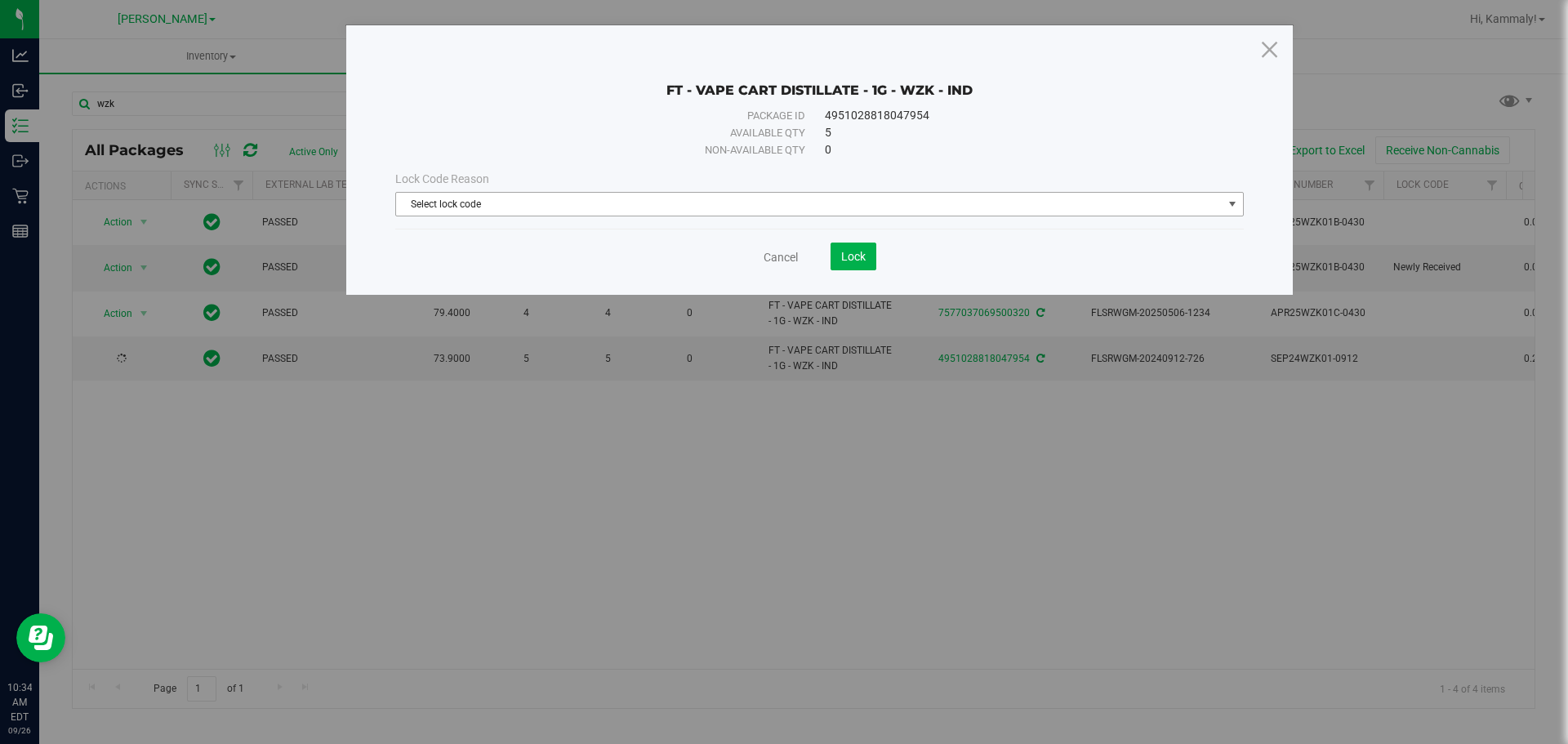
click at [563, 201] on span "Select lock code" at bounding box center [810, 204] width 827 height 22
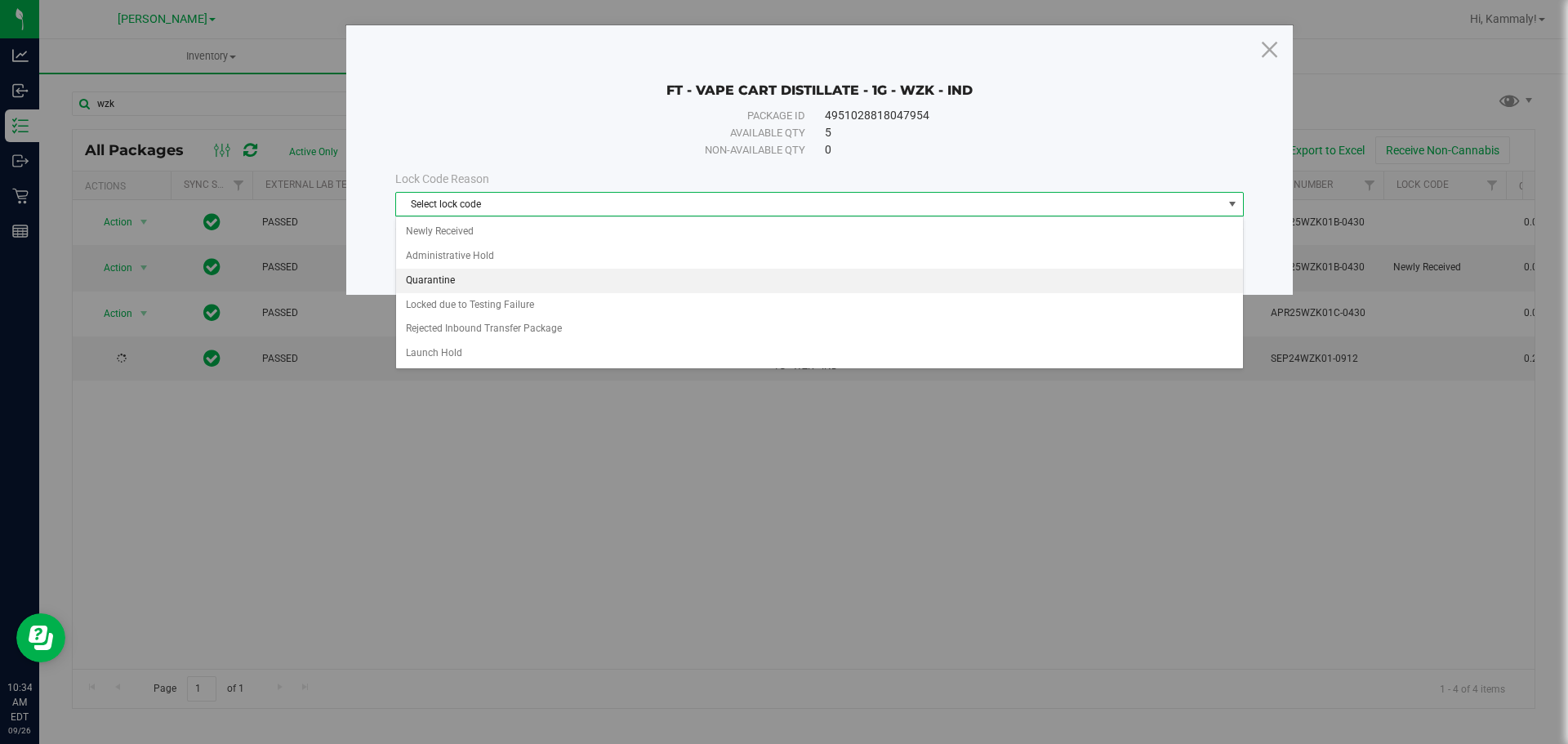
click at [539, 282] on li "Quarantine" at bounding box center [820, 280] width 847 height 24
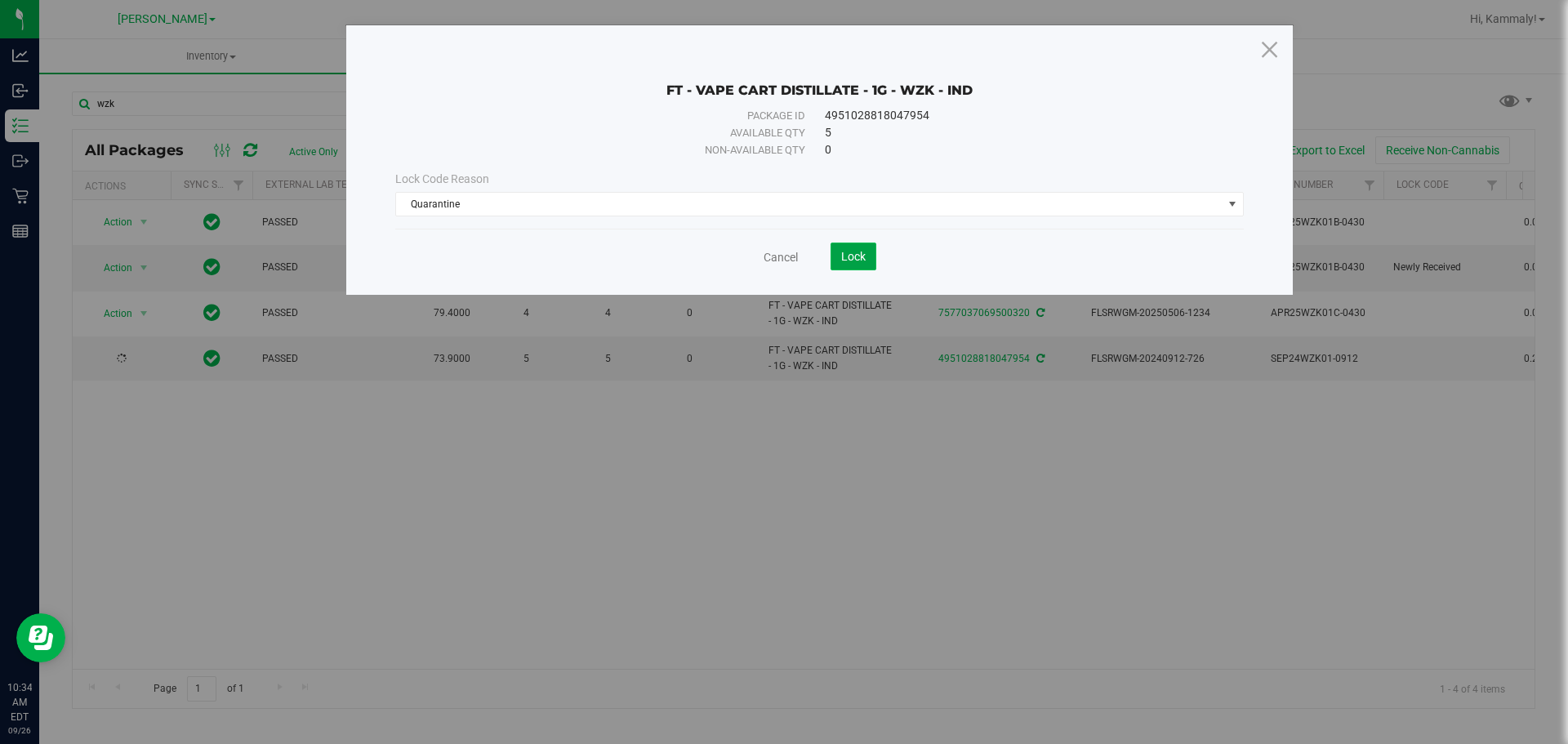
click at [875, 252] on button "Lock" at bounding box center [853, 256] width 46 height 28
